Goal: Navigation & Orientation: Find specific page/section

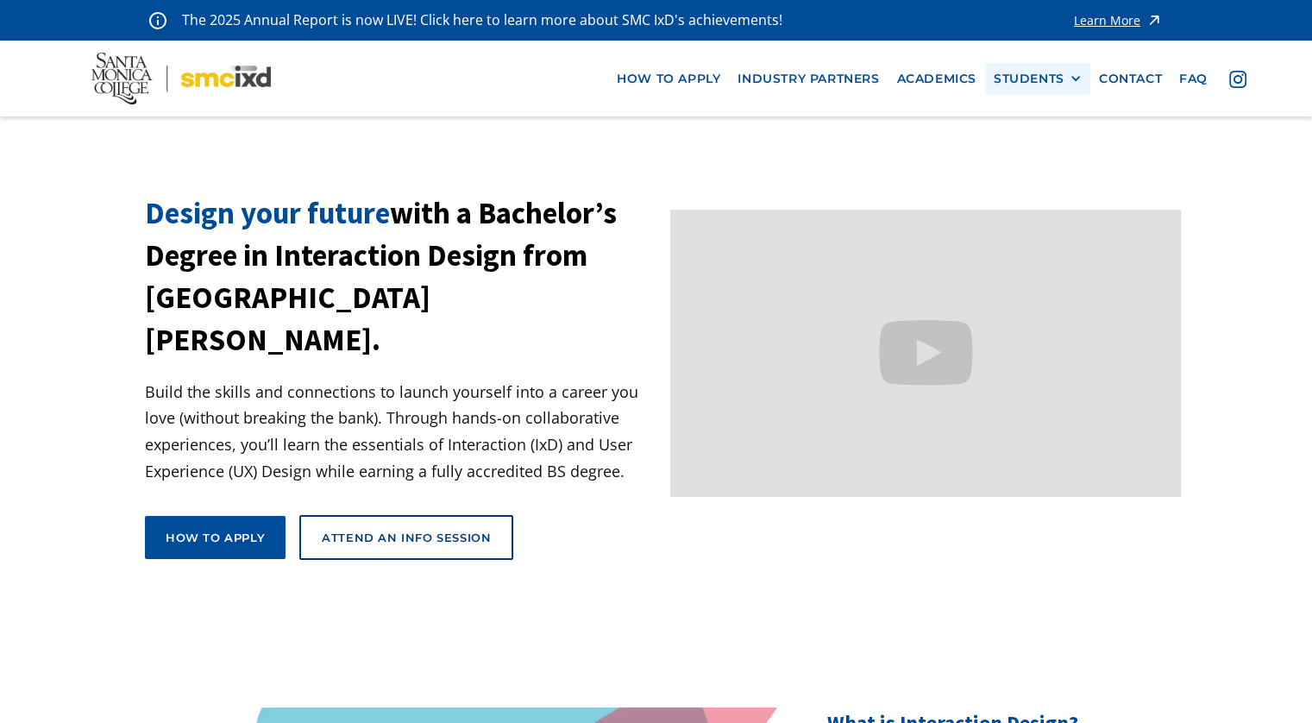
click at [1018, 81] on div "STUDENTS" at bounding box center [1029, 79] width 71 height 15
click at [1042, 134] on link "Current Students" at bounding box center [1071, 142] width 155 height 32
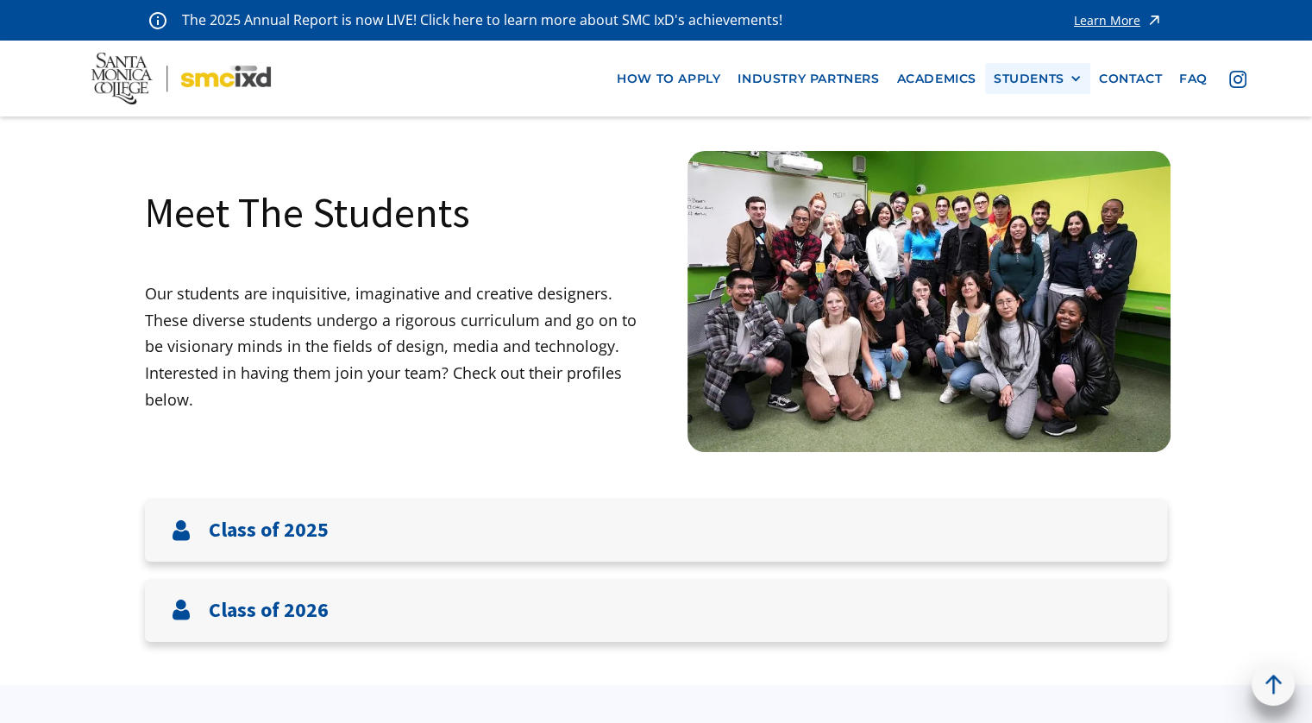
click at [1067, 91] on div "STUDENTS PROspective Students GRAD SHOW 2025 Current Students Alumni" at bounding box center [1037, 79] width 105 height 32
